Goal: Book appointment/travel/reservation

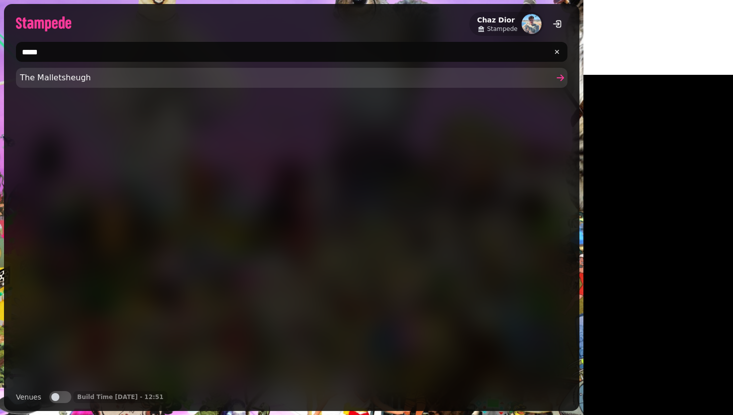
type input "*****"
click at [34, 81] on span "The Malletsheugh" at bounding box center [286, 78] width 533 height 12
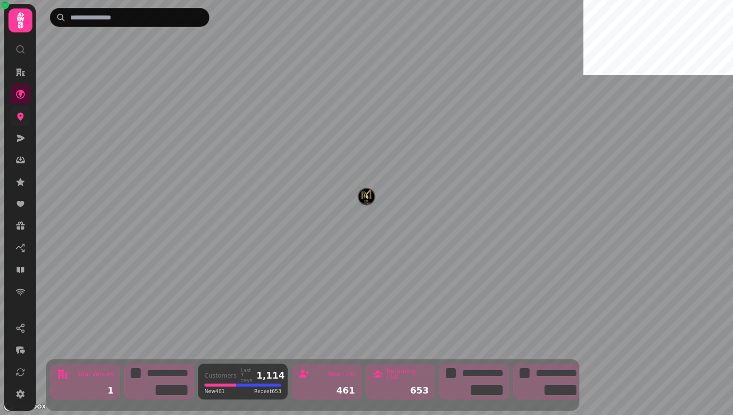
click at [26, 122] on link at bounding box center [20, 116] width 20 height 20
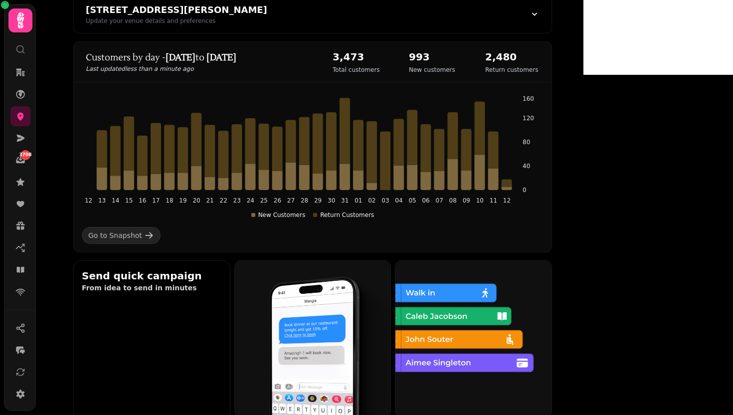
scroll to position [169, 0]
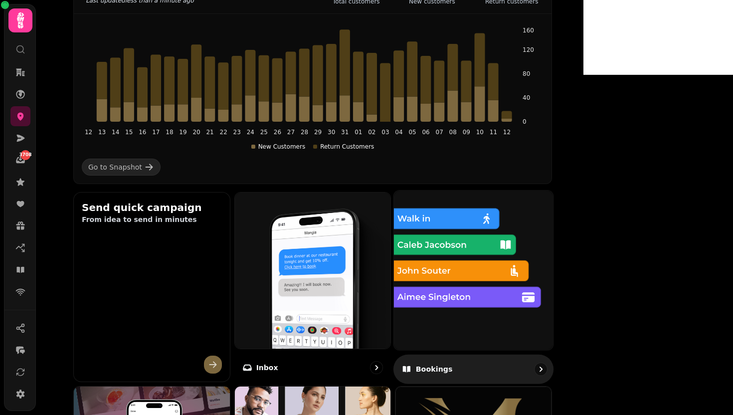
click at [502, 291] on img at bounding box center [473, 269] width 175 height 175
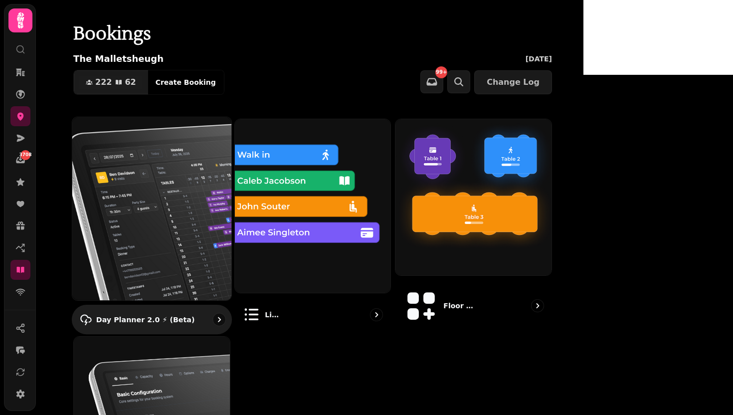
click at [239, 203] on img at bounding box center [151, 208] width 175 height 201
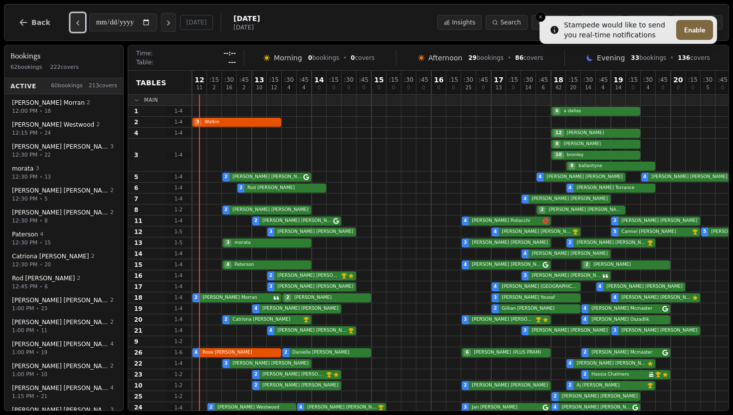
click at [74, 20] on icon "Previous day" at bounding box center [78, 23] width 8 height 8
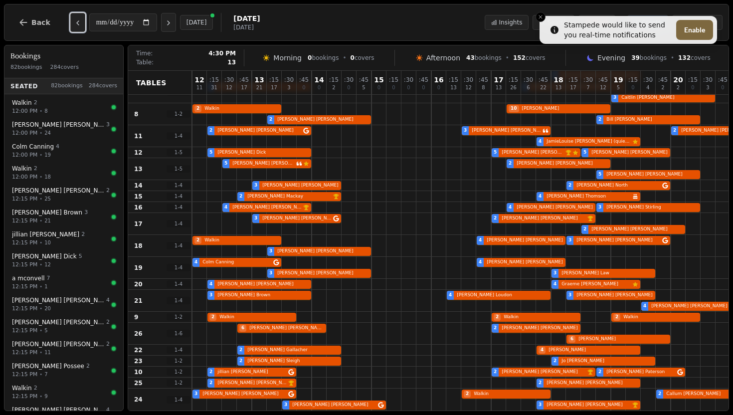
scroll to position [162, 0]
click at [74, 19] on icon "Previous day" at bounding box center [78, 23] width 8 height 8
type input "**********"
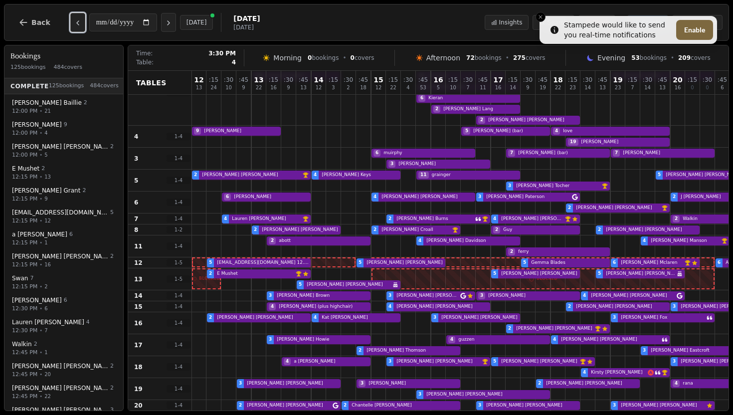
scroll to position [90, 15]
